Goal: Check status

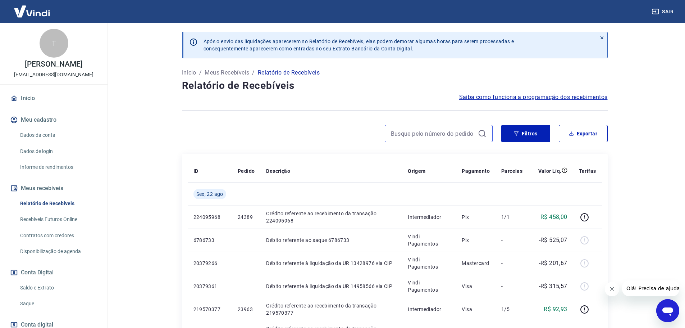
click at [413, 131] on input at bounding box center [433, 133] width 84 height 11
paste input "24371"
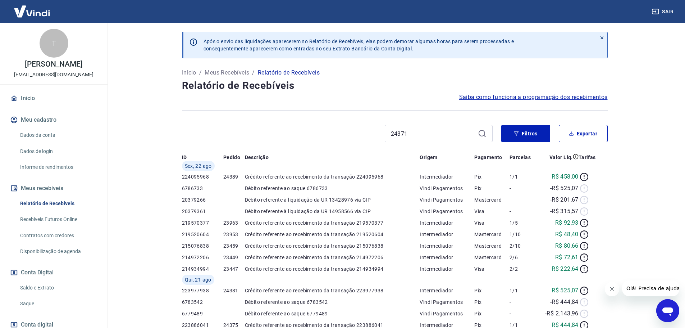
click at [482, 133] on icon at bounding box center [482, 133] width 9 height 9
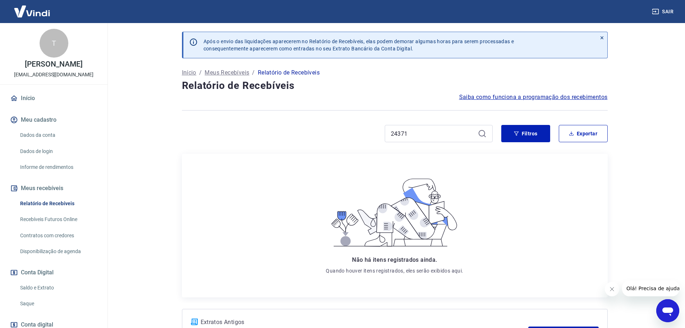
click at [481, 134] on icon at bounding box center [482, 133] width 9 height 9
click at [75, 226] on link "Recebíveis Futuros Online" at bounding box center [58, 219] width 82 height 15
drag, startPoint x: 416, startPoint y: 134, endPoint x: 365, endPoint y: 133, distance: 50.7
click at [365, 133] on div "24371" at bounding box center [337, 133] width 311 height 17
paste input "7"
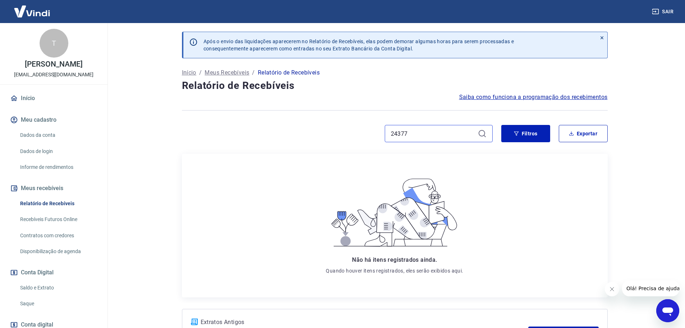
type input "24377"
click at [481, 133] on icon at bounding box center [482, 133] width 9 height 9
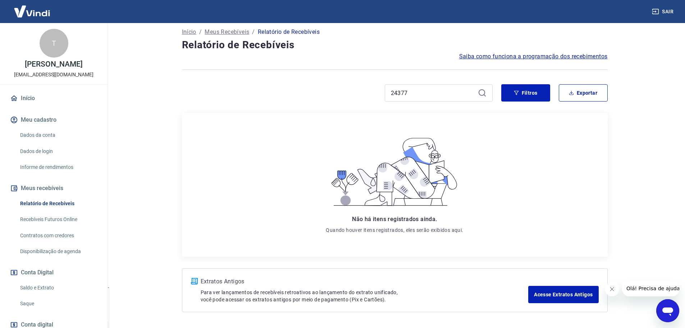
scroll to position [29, 0]
